Goal: Communication & Community: Answer question/provide support

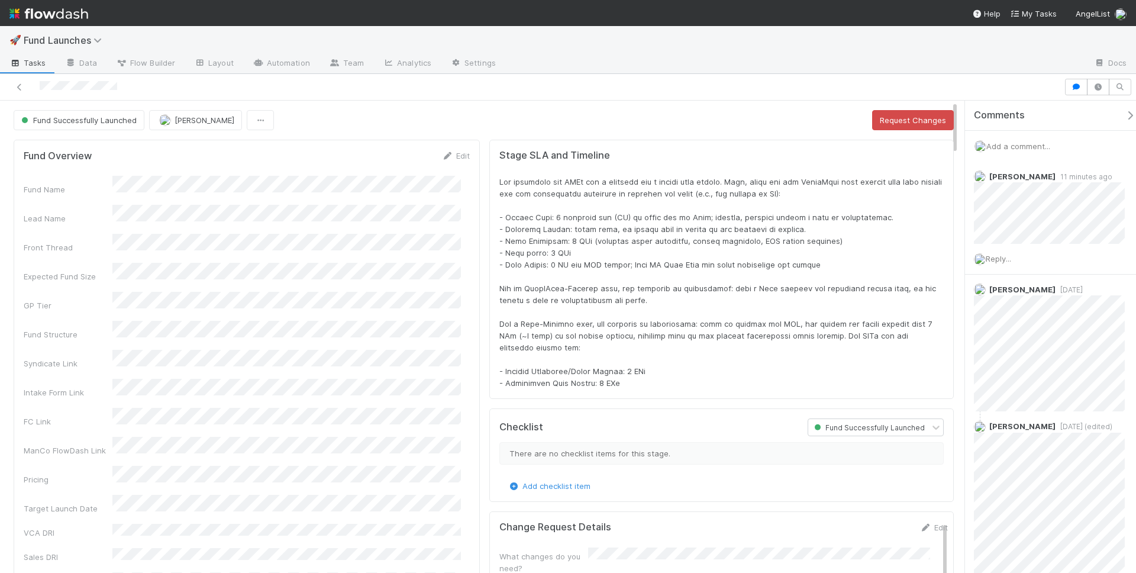
click at [535, 54] on div at bounding box center [794, 63] width 579 height 19
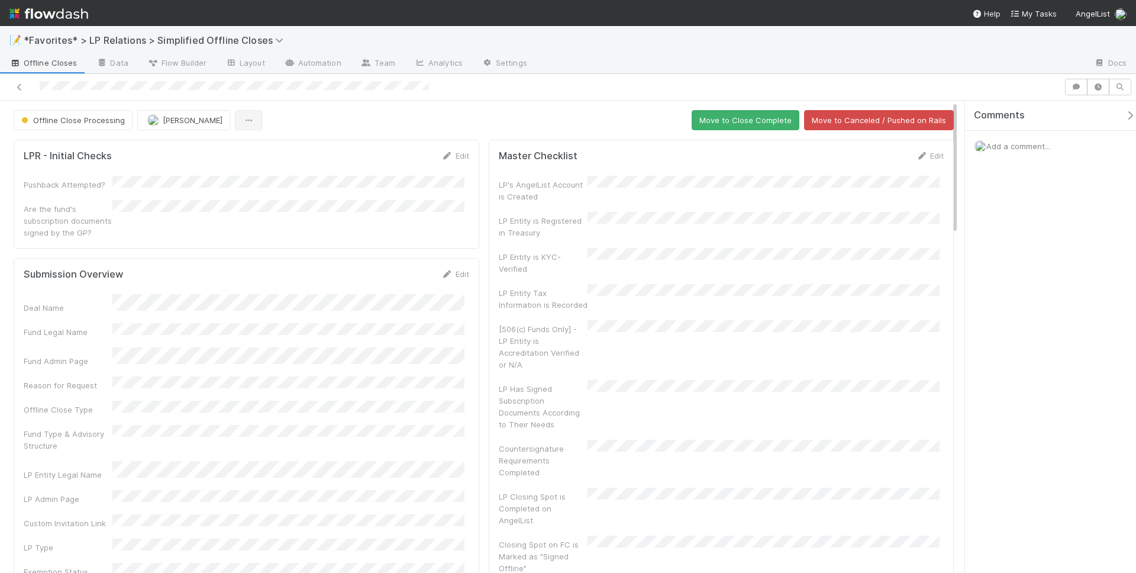
drag, startPoint x: 258, startPoint y: 116, endPoint x: 248, endPoint y: 119, distance: 10.7
click at [258, 116] on div "Offline Close Processing Maxim Kalinkin Move to Close Complete Move to Canceled…" at bounding box center [484, 120] width 940 height 20
click at [245, 120] on button "button" at bounding box center [248, 120] width 27 height 20
click at [660, 55] on div "Duplicate Delete" at bounding box center [568, 286] width 1136 height 573
click at [587, 82] on div at bounding box center [532, 87] width 1054 height 17
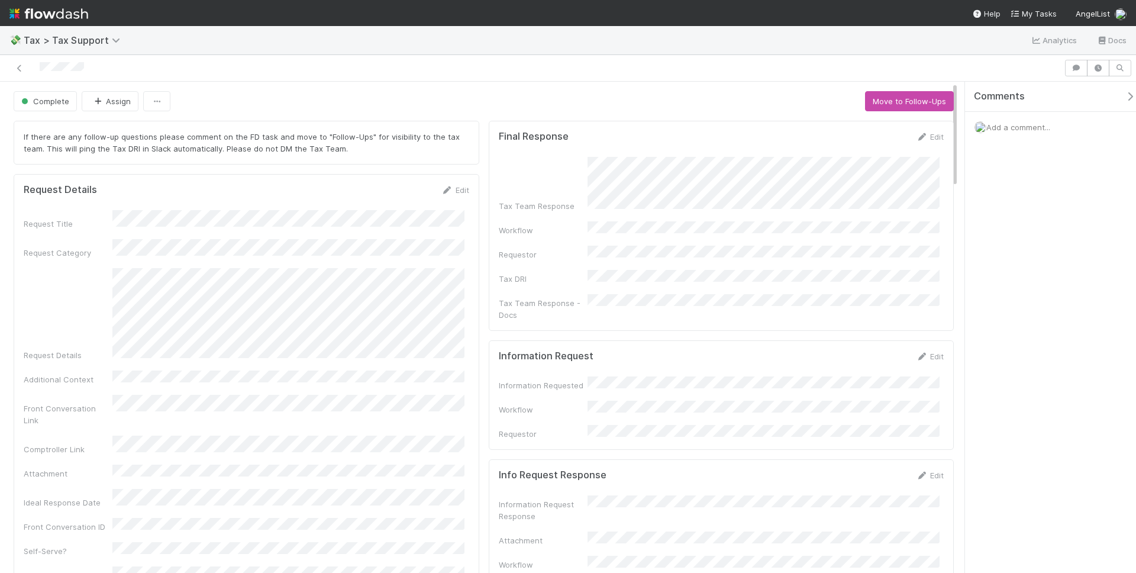
click at [591, 69] on div at bounding box center [532, 68] width 1054 height 17
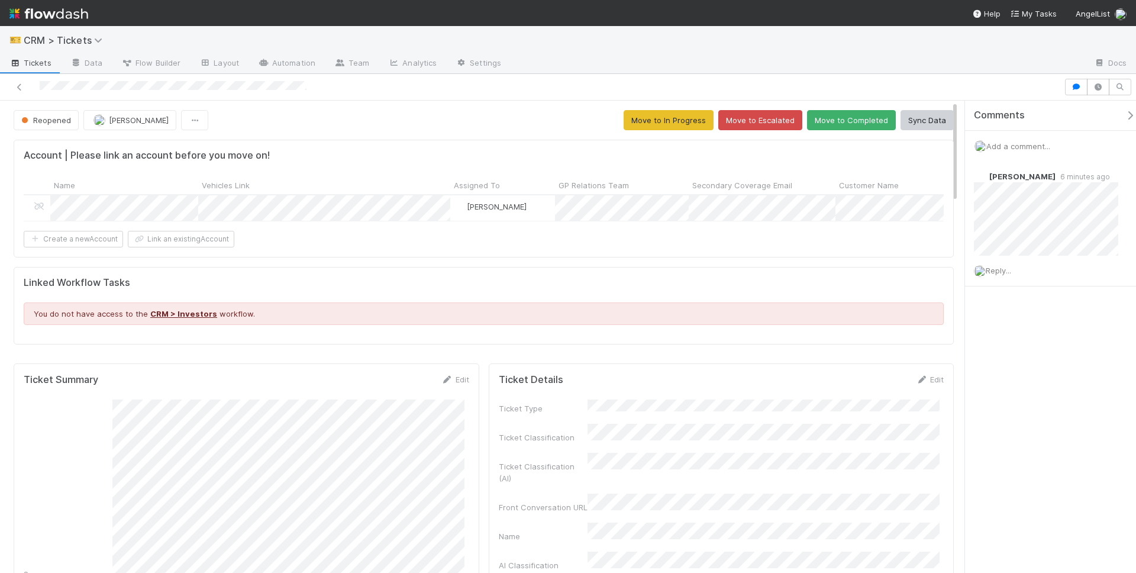
click at [862, 56] on div at bounding box center [797, 63] width 574 height 19
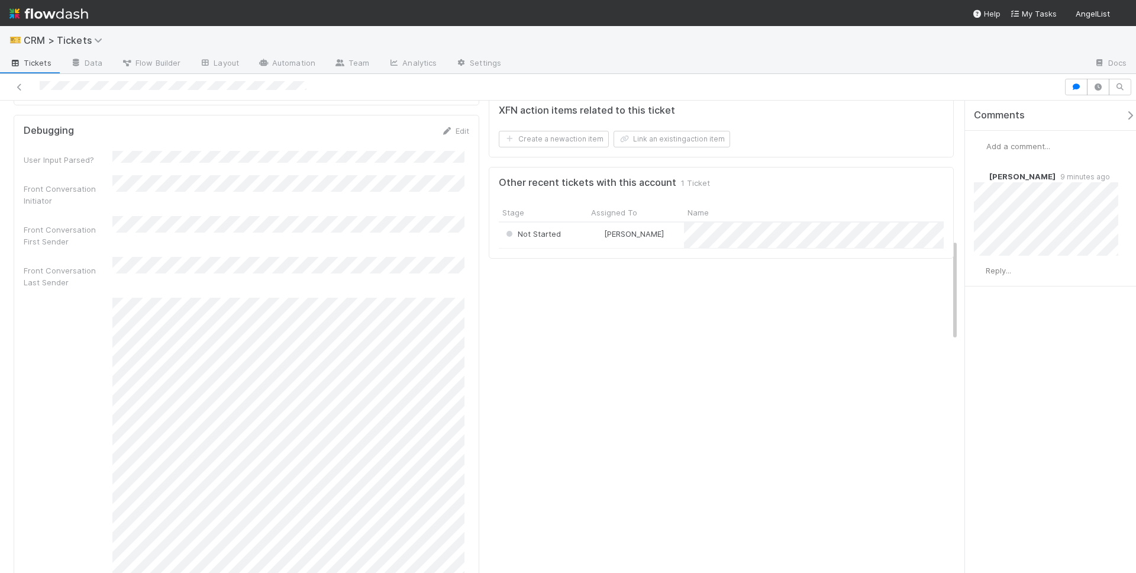
scroll to position [751, 0]
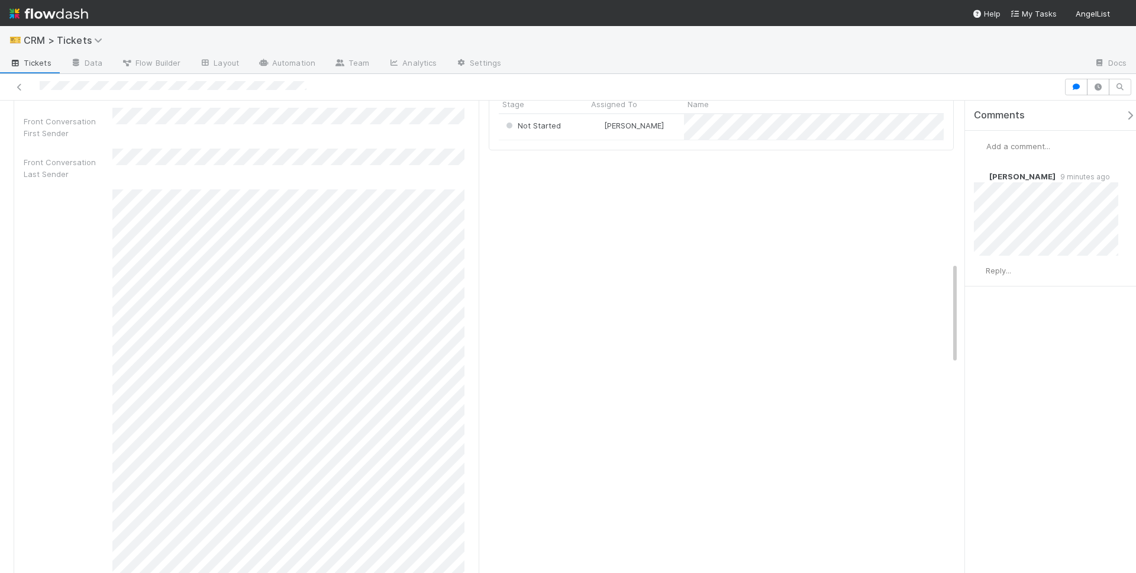
click at [1055, 361] on div "Comments Add a comment... Connor Riley 9 minutes ago Reply..." at bounding box center [1050, 337] width 171 height 472
click at [993, 271] on span "Reply..." at bounding box center [997, 270] width 25 height 9
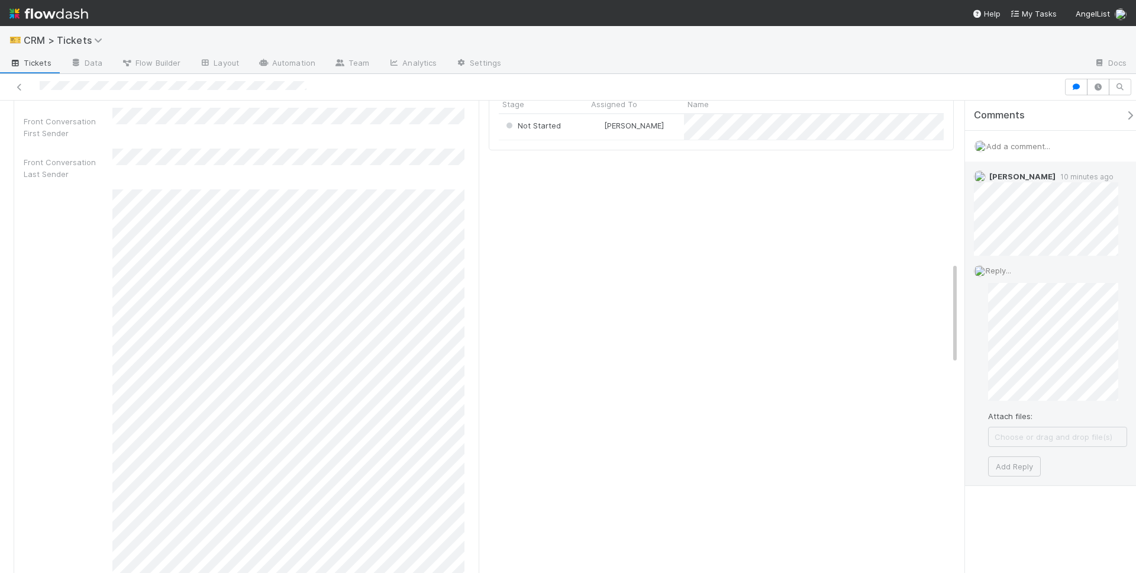
click at [1025, 434] on span "Choose or drag and drop file(s)" at bounding box center [1057, 436] width 138 height 19
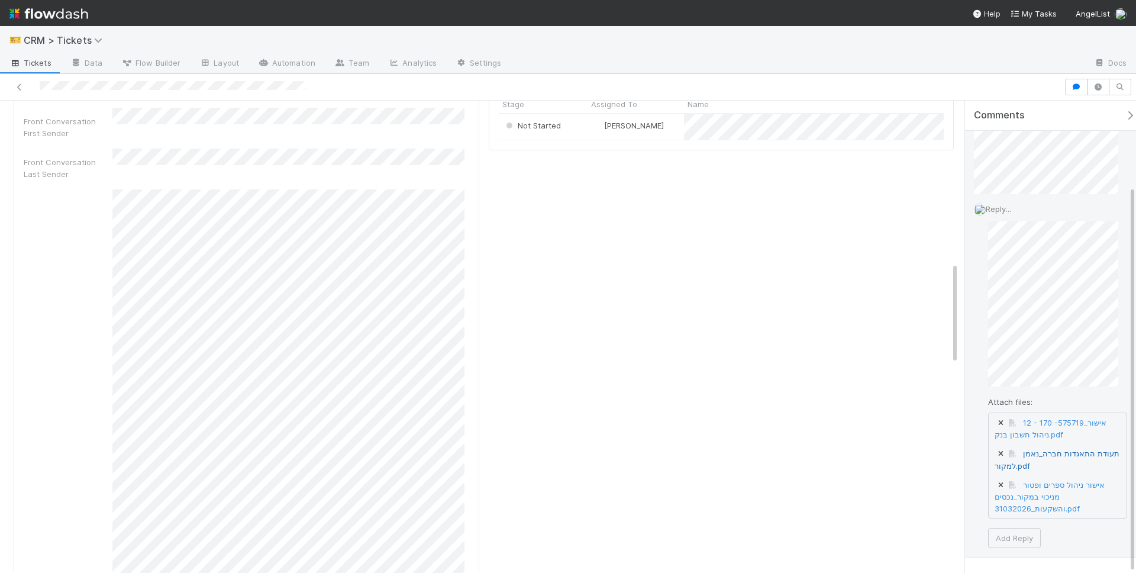
scroll to position [104, 0]
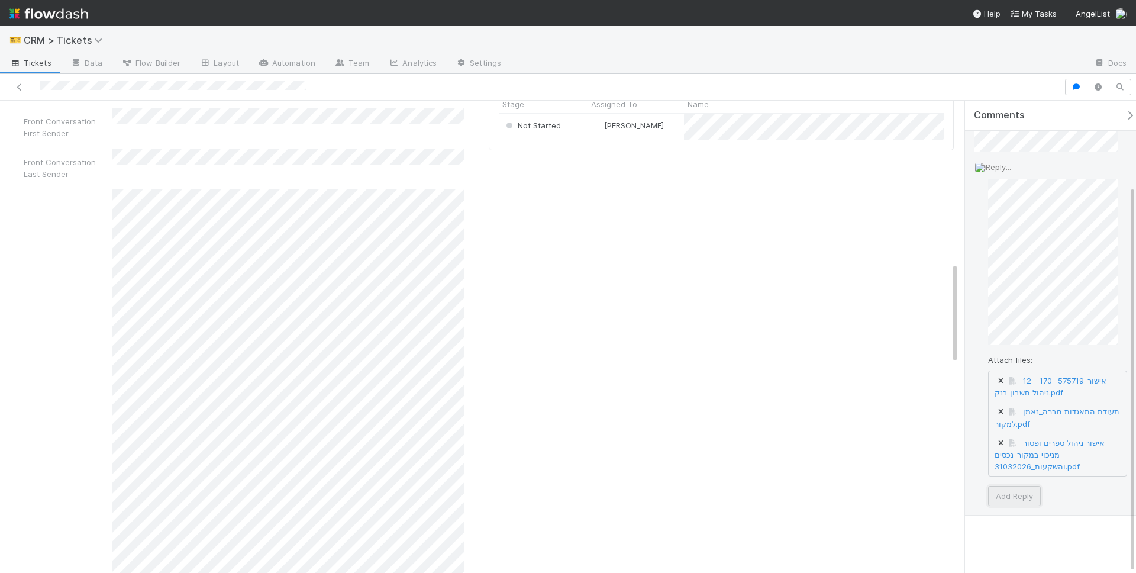
click at [1016, 491] on button "Add Reply" at bounding box center [1014, 496] width 53 height 20
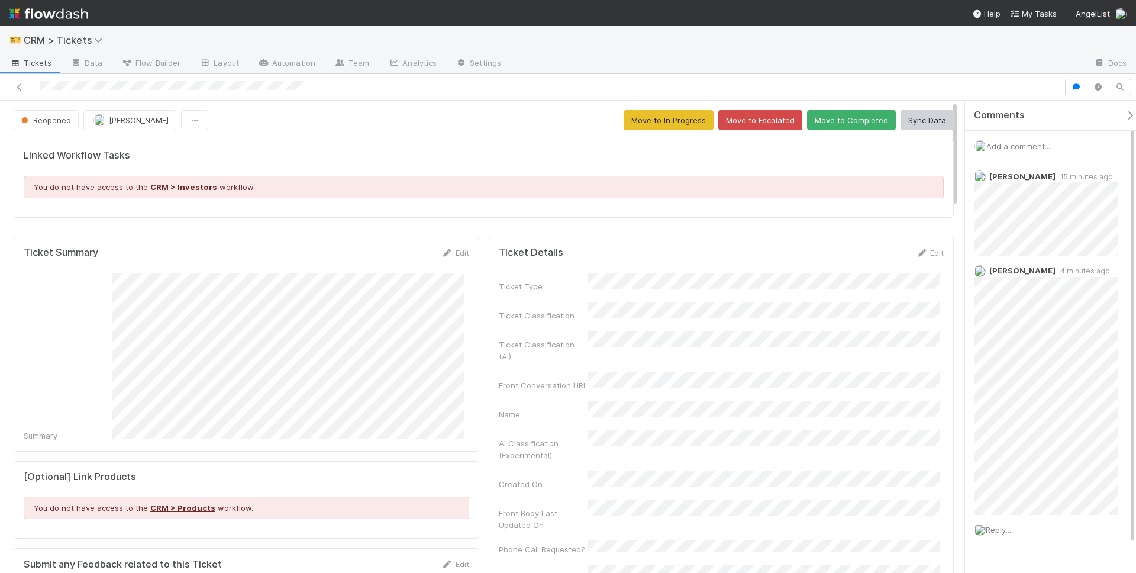
scroll to position [231, 432]
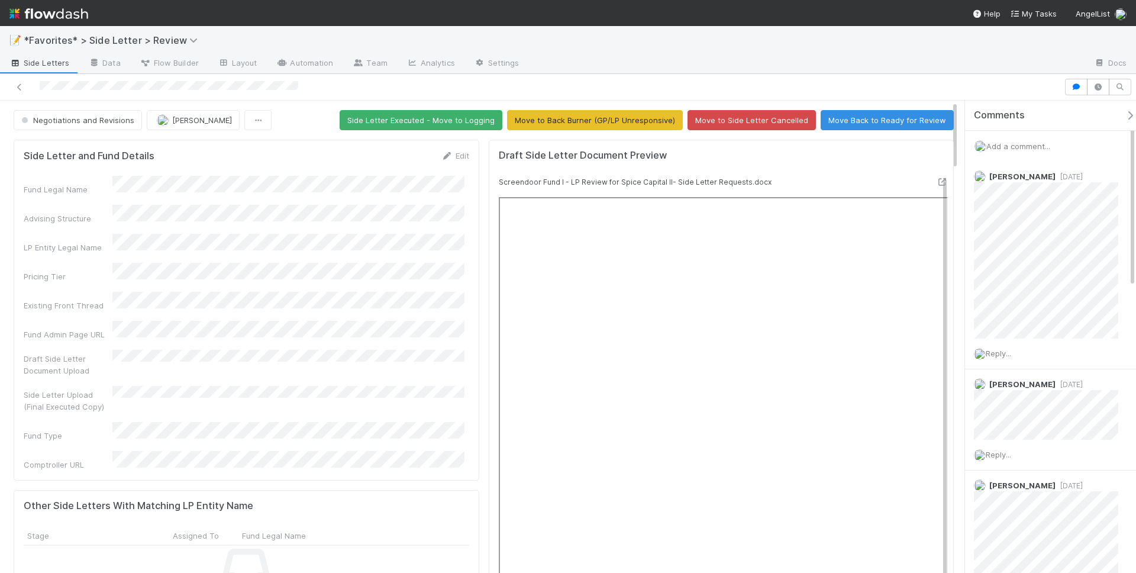
click at [1016, 141] on span "Add a comment..." at bounding box center [1018, 145] width 64 height 9
click at [1035, 240] on span "[PERSON_NAME]" at bounding box center [1044, 240] width 60 height 9
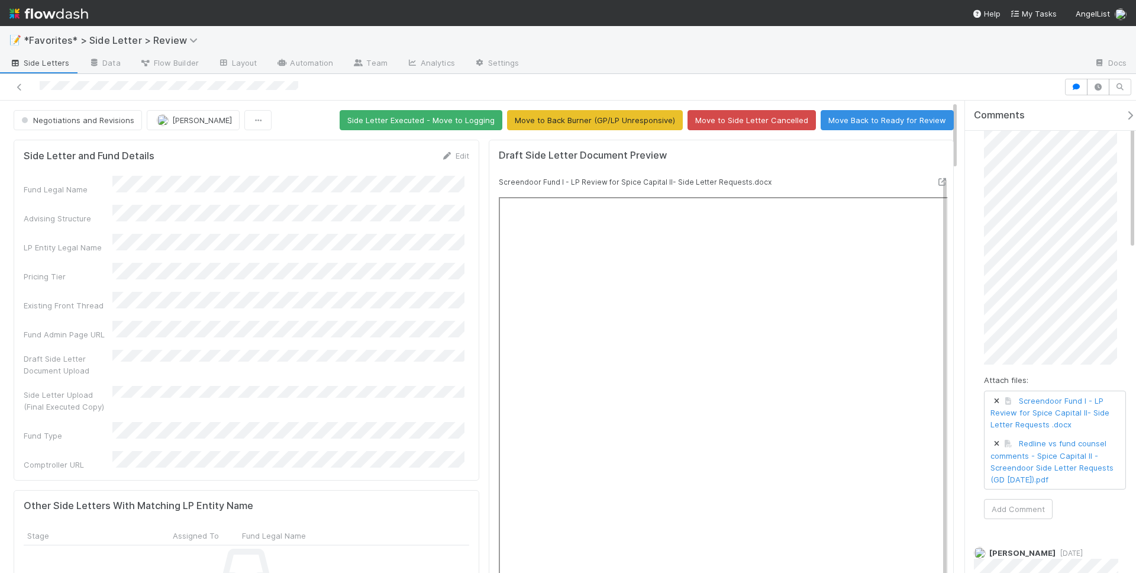
scroll to position [80, 0]
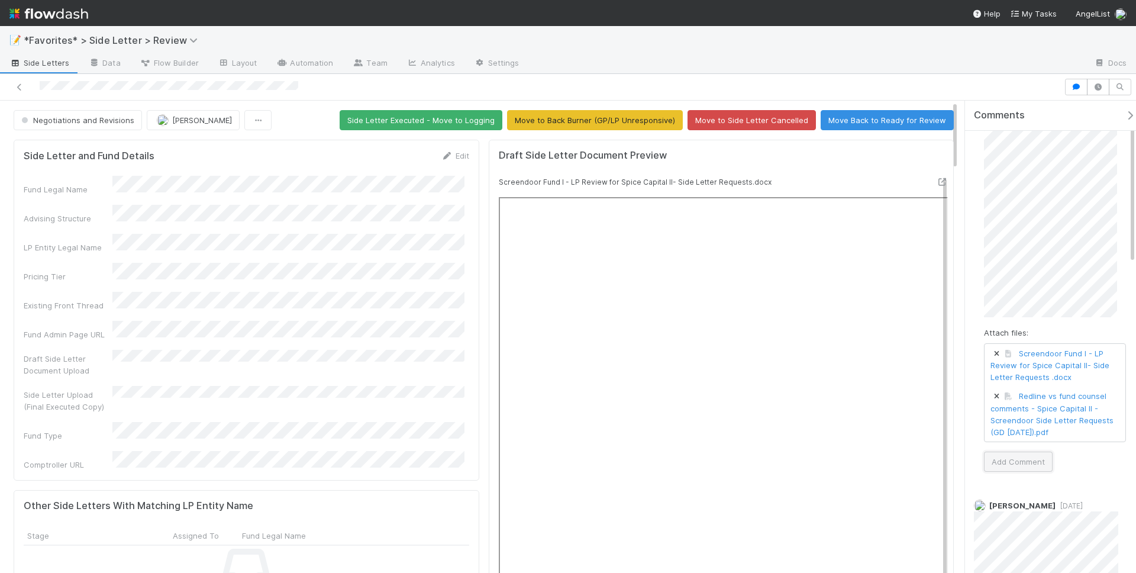
click at [1017, 452] on button "Add Comment" at bounding box center [1018, 461] width 69 height 20
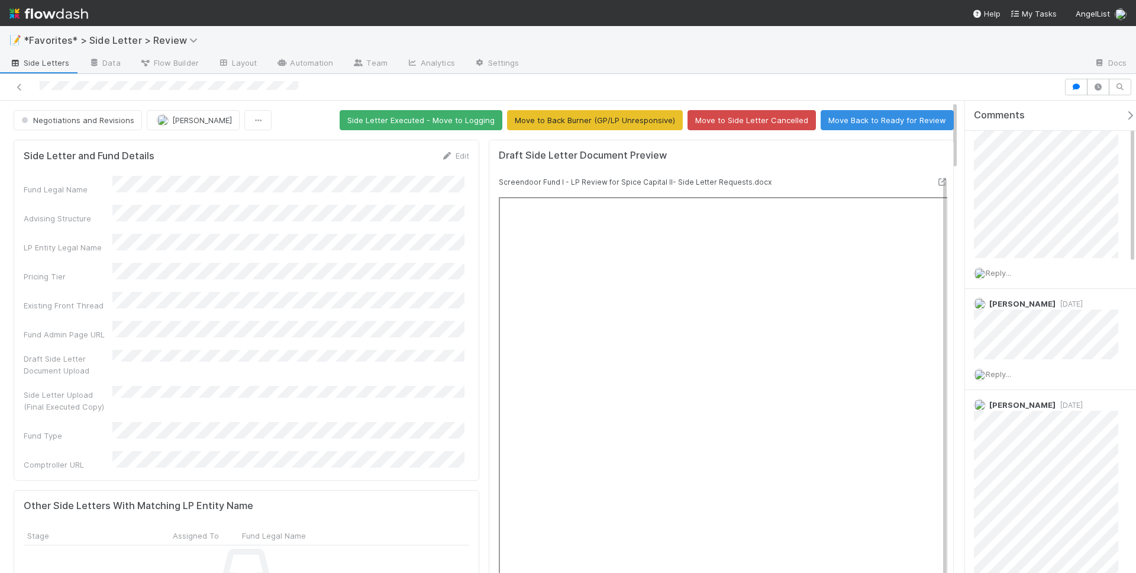
click at [906, 86] on div at bounding box center [532, 87] width 1054 height 17
click at [769, 56] on div at bounding box center [806, 63] width 555 height 19
